Goal: Task Accomplishment & Management: Use online tool/utility

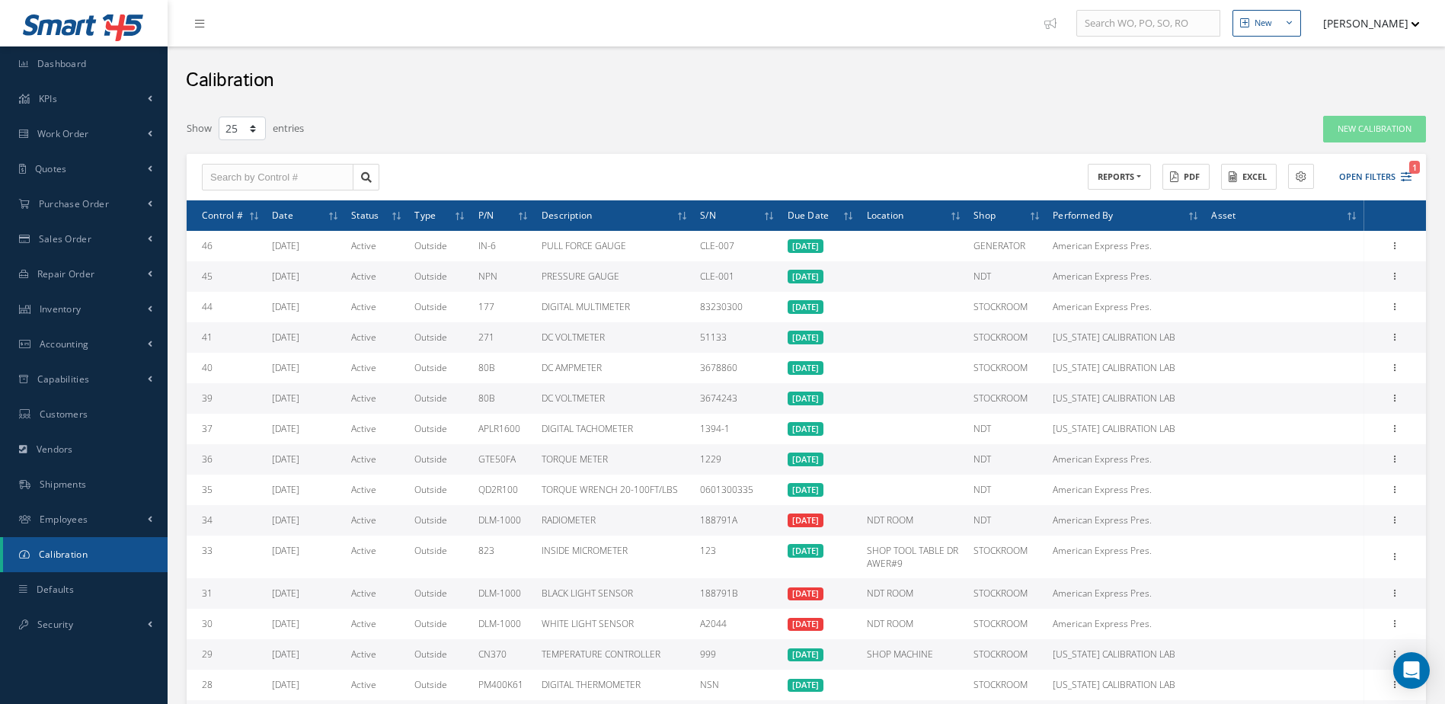
select select "25"
click at [88, 348] on span "Accounting" at bounding box center [65, 343] width 50 height 13
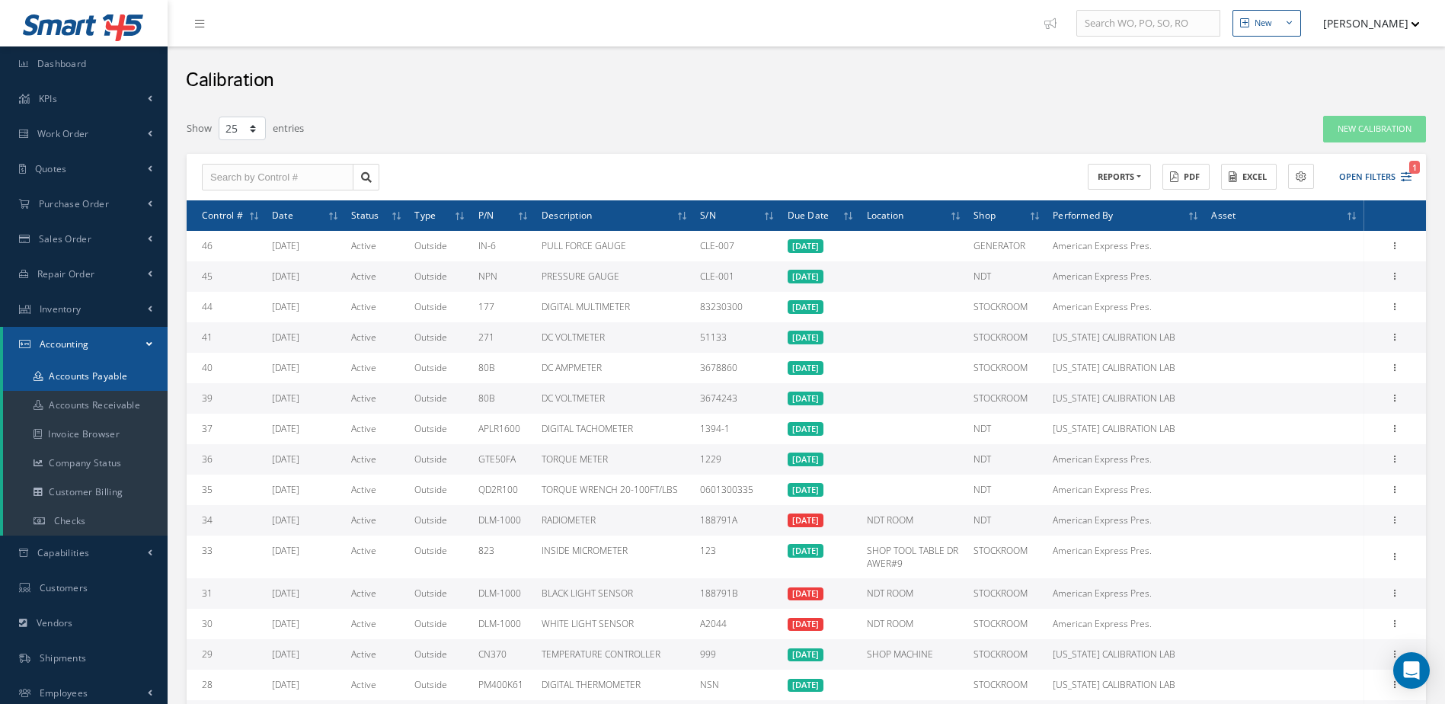
click at [85, 373] on link "Accounts Payable" at bounding box center [85, 376] width 165 height 29
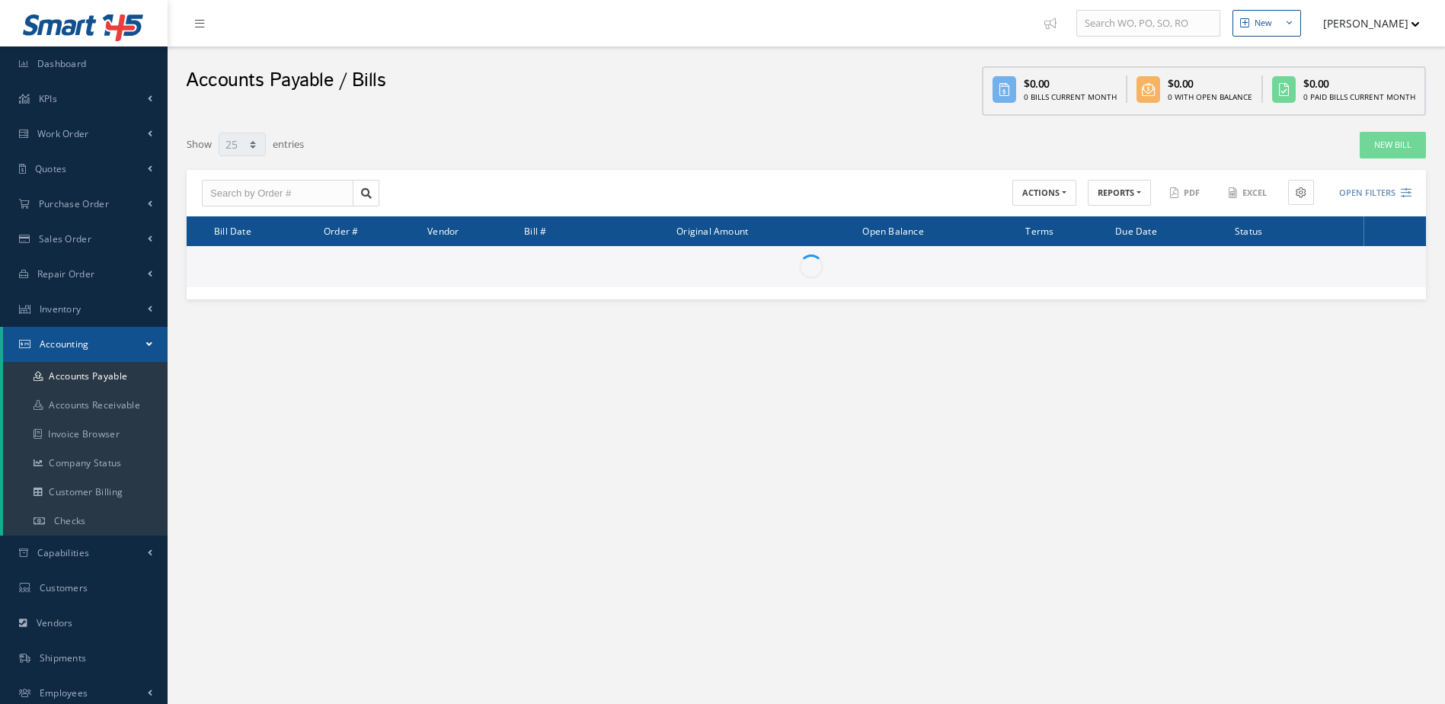
select select "25"
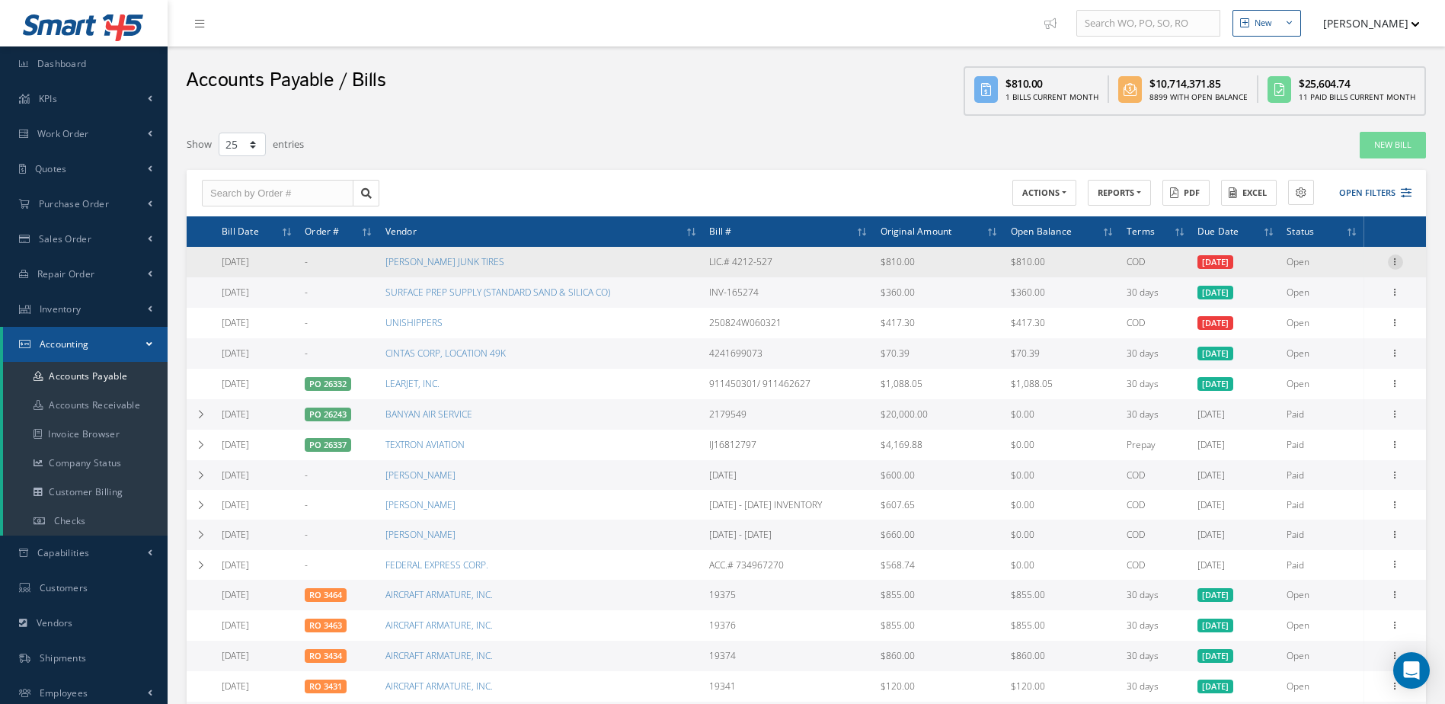
click at [1399, 260] on icon at bounding box center [1395, 260] width 15 height 12
click at [1352, 309] on link "Make a Check" at bounding box center [1325, 312] width 120 height 20
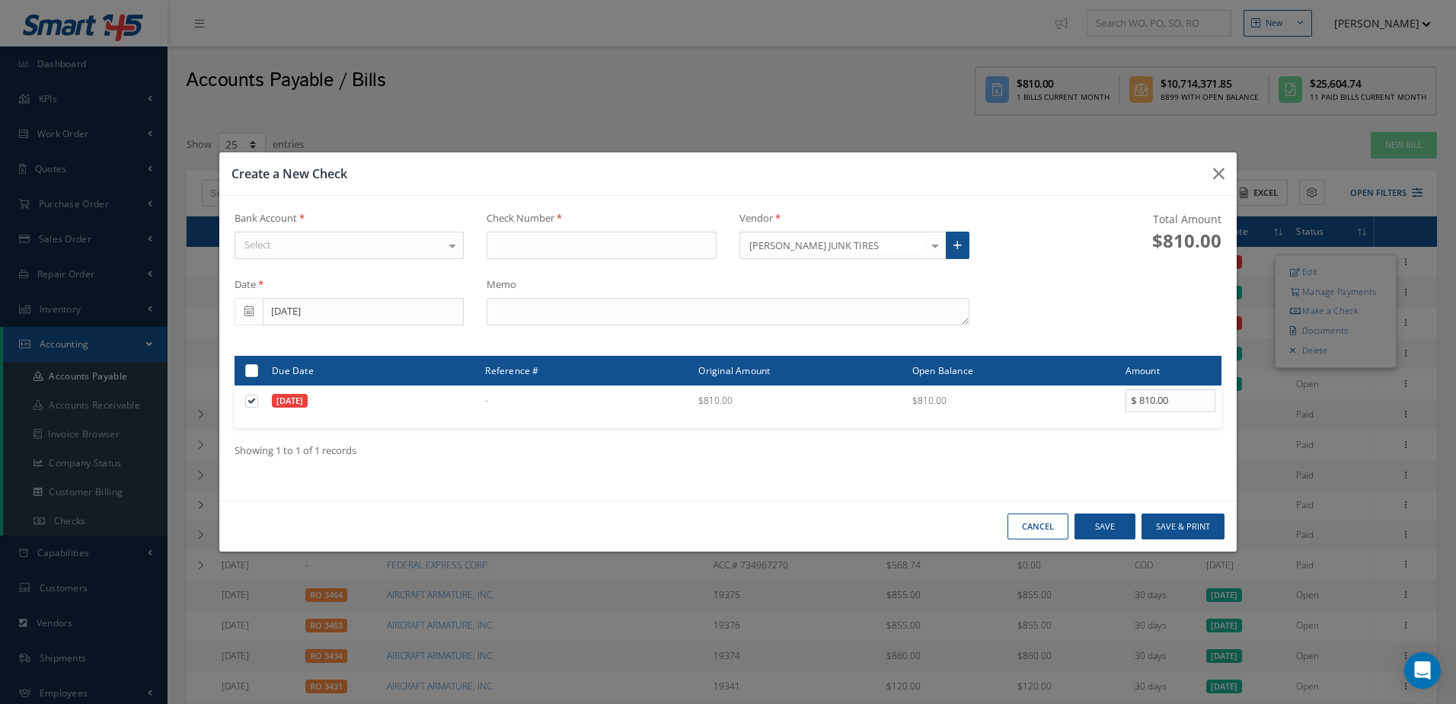
click at [391, 248] on div "Select" at bounding box center [350, 245] width 230 height 27
click at [377, 267] on span "WELLS FARGO" at bounding box center [349, 272] width 228 height 26
type input "17343"
click at [1183, 521] on button "Save & Print" at bounding box center [1183, 526] width 83 height 27
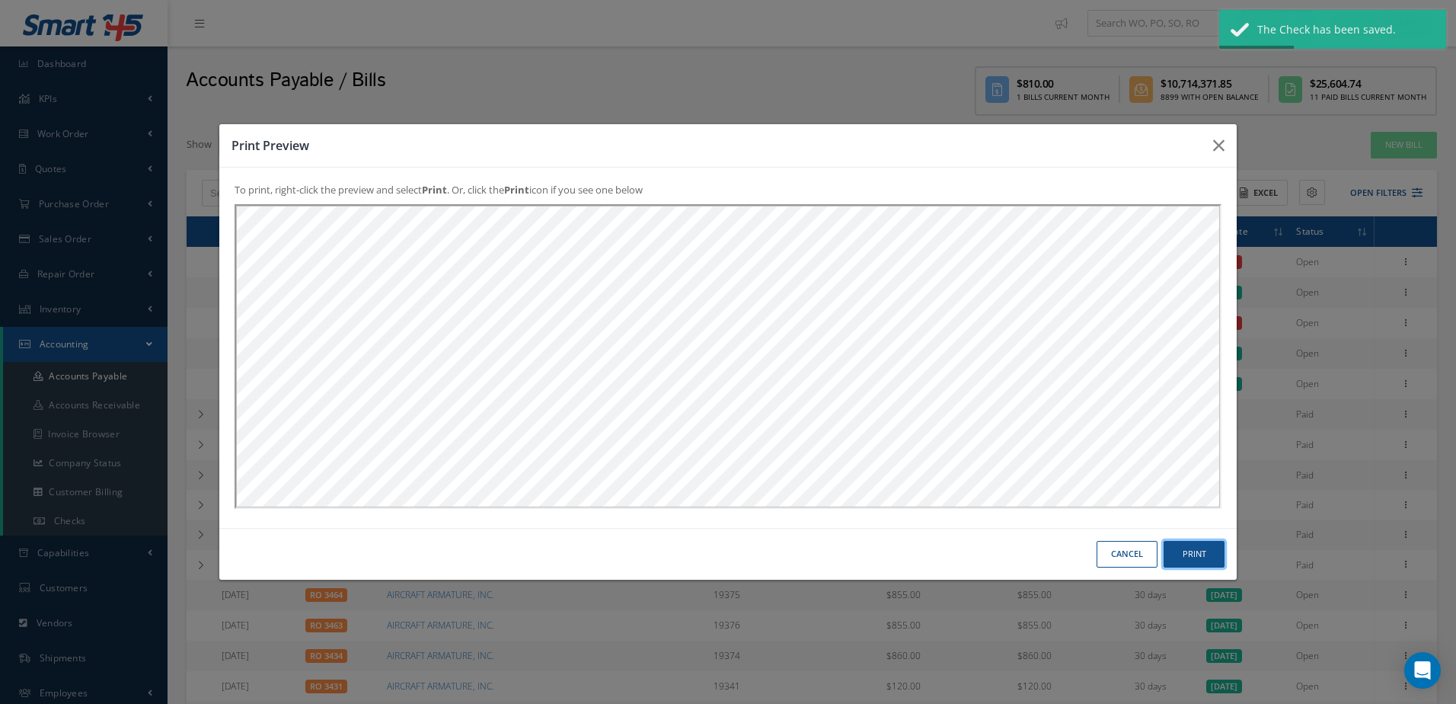
click at [1184, 550] on button "Print" at bounding box center [1194, 554] width 61 height 27
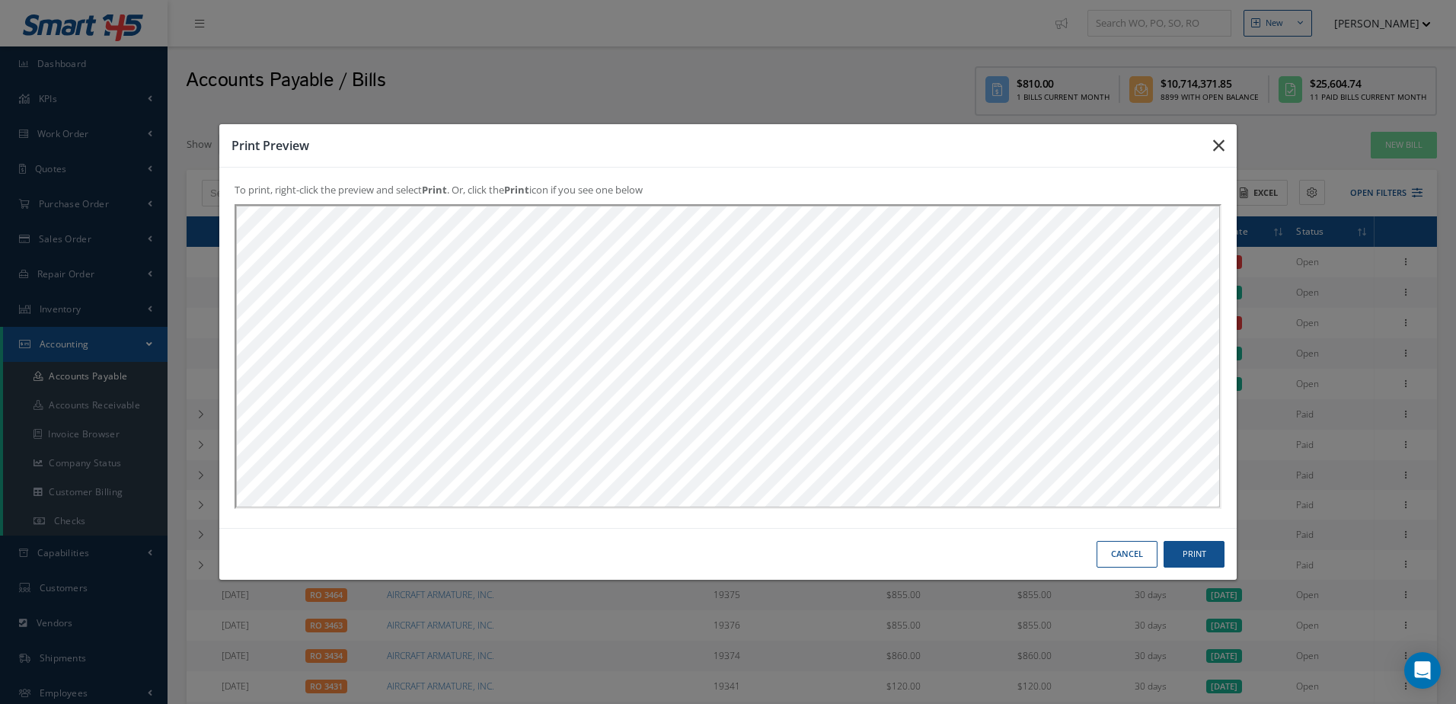
click at [1221, 150] on icon "button" at bounding box center [1218, 145] width 11 height 18
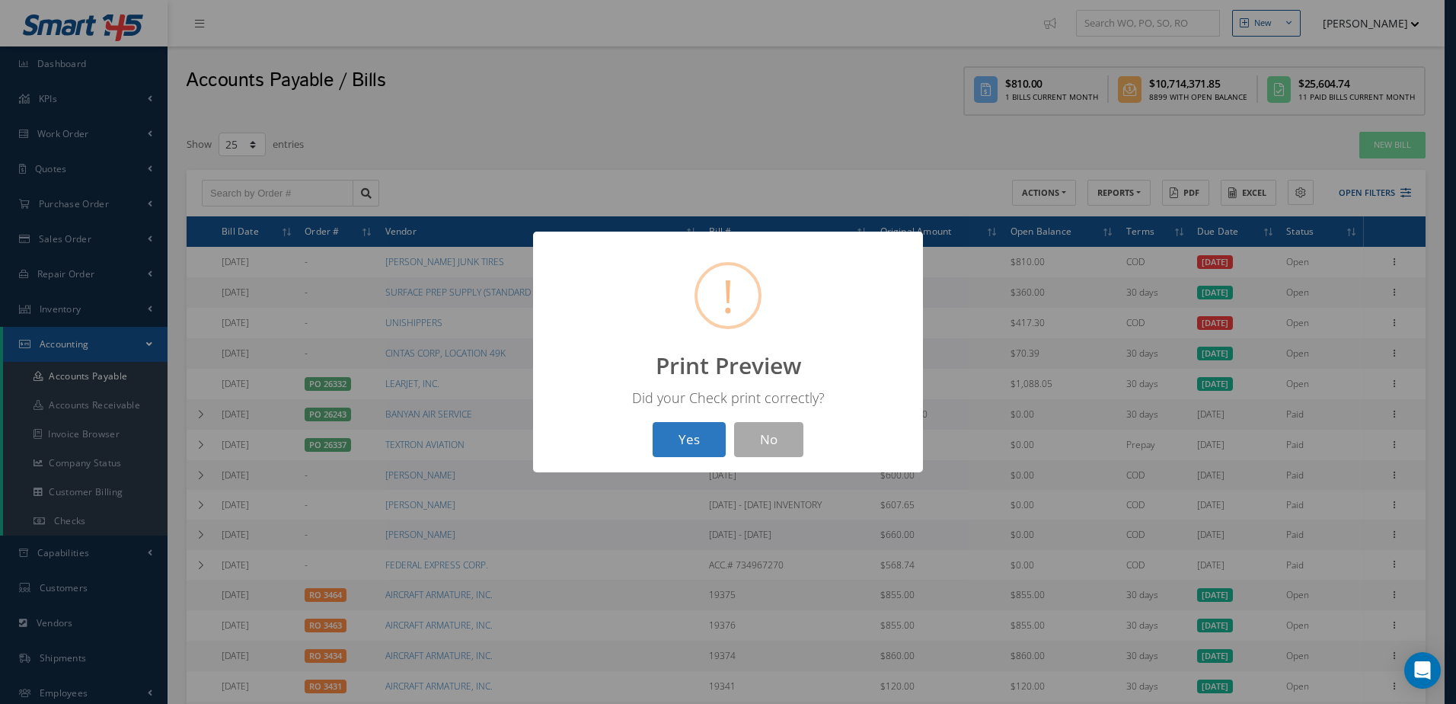
click at [706, 430] on button "Yes" at bounding box center [689, 440] width 73 height 36
